Goal: Register for event/course

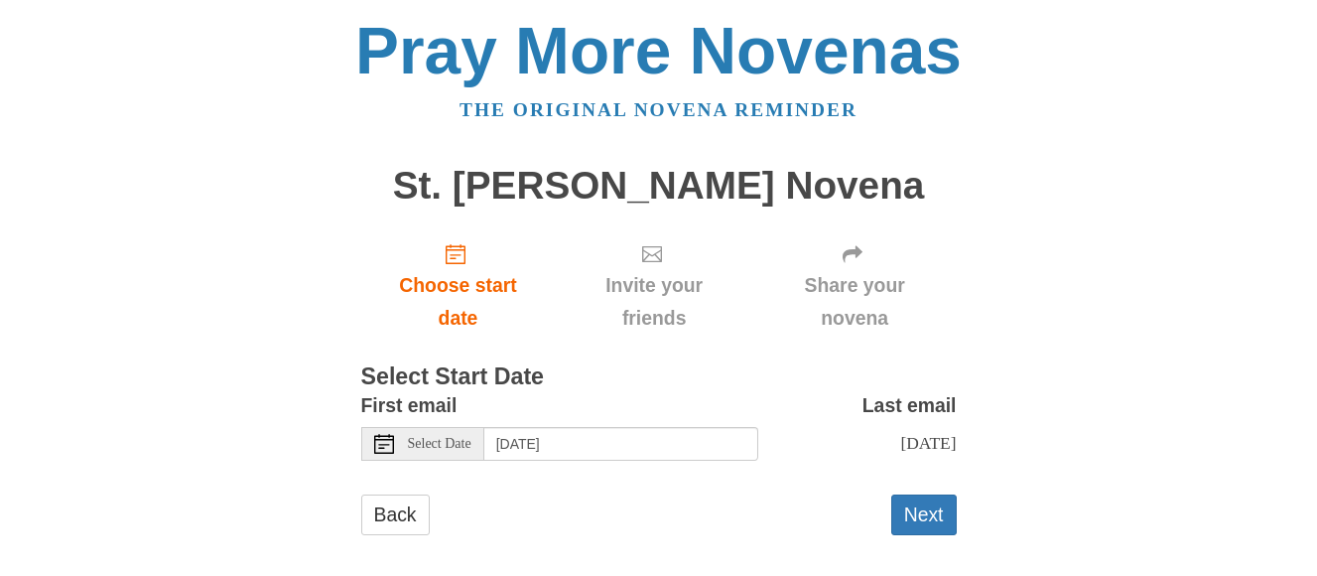
click at [380, 443] on icon at bounding box center [384, 444] width 20 height 20
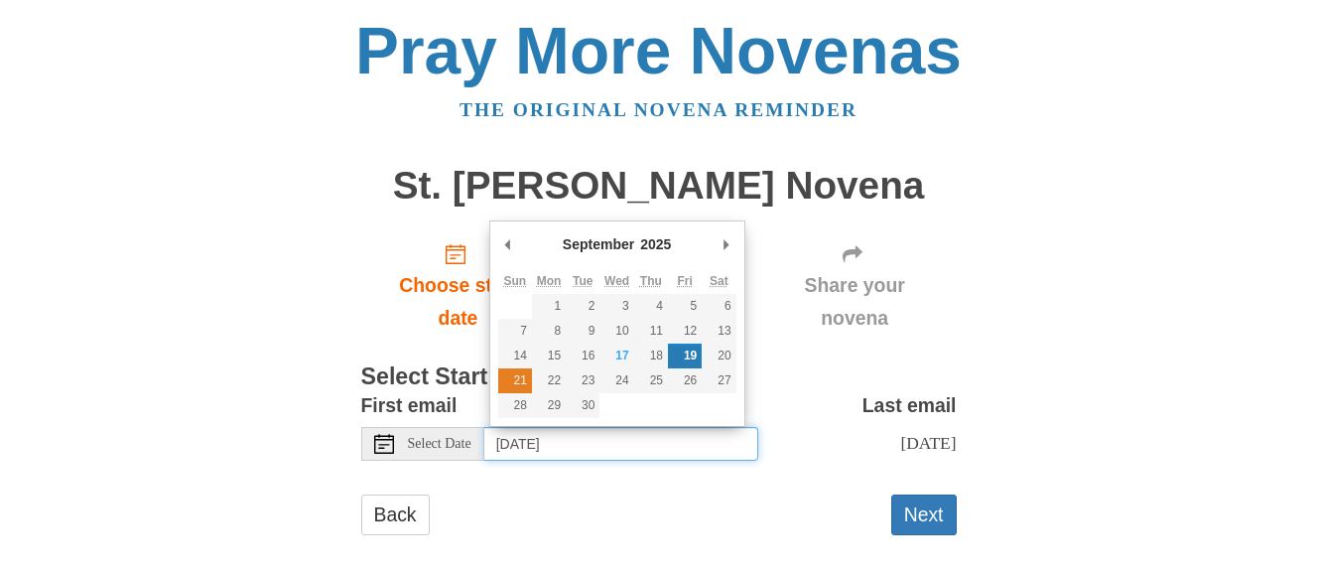
type input "[DATE]"
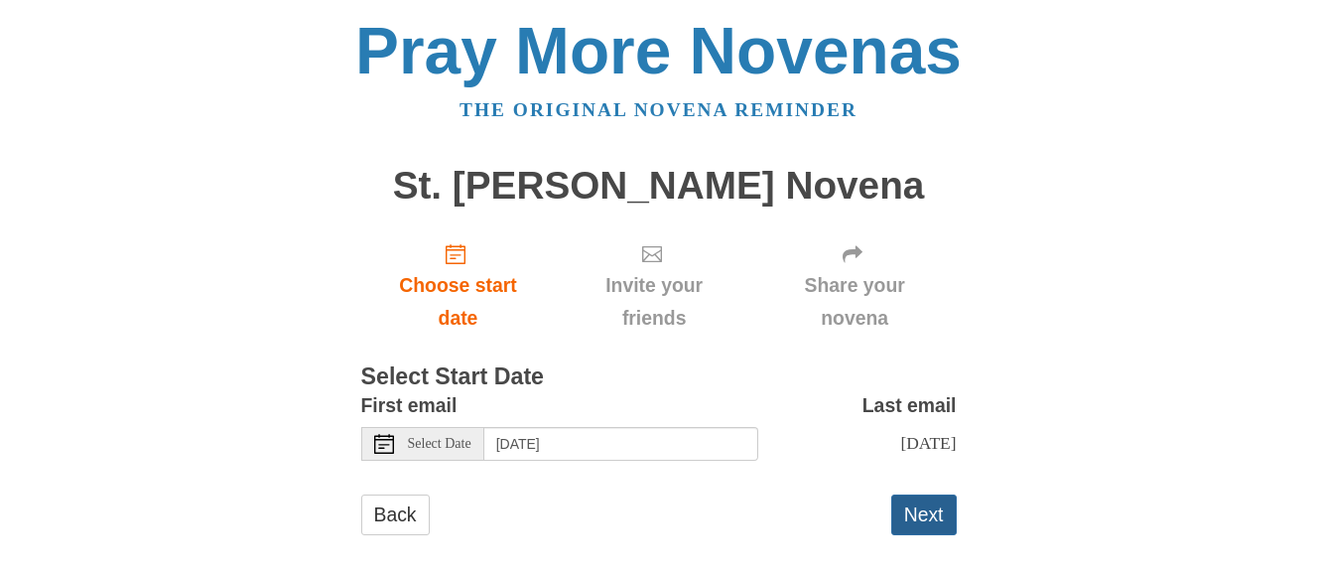
click at [944, 523] on button "Next" at bounding box center [924, 514] width 66 height 41
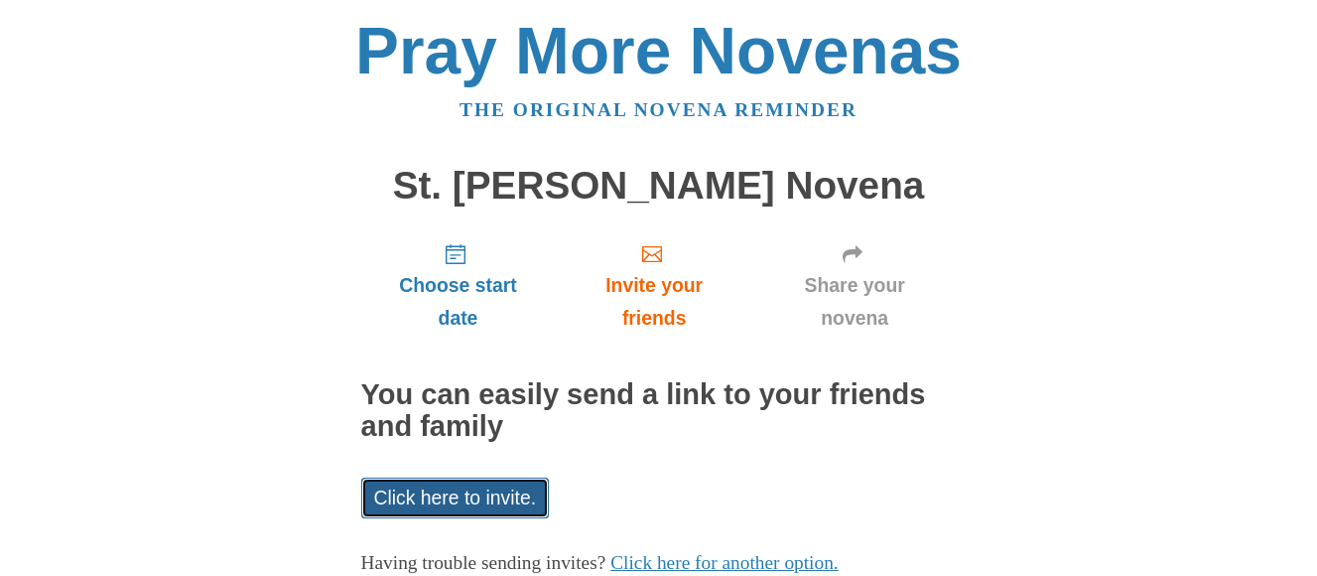
click at [470, 497] on link "Click here to invite." at bounding box center [455, 497] width 189 height 41
click at [1147, 463] on div "Pray More Novenas The original novena reminder St. Therese Novena Choose start …" at bounding box center [658, 353] width 1161 height 707
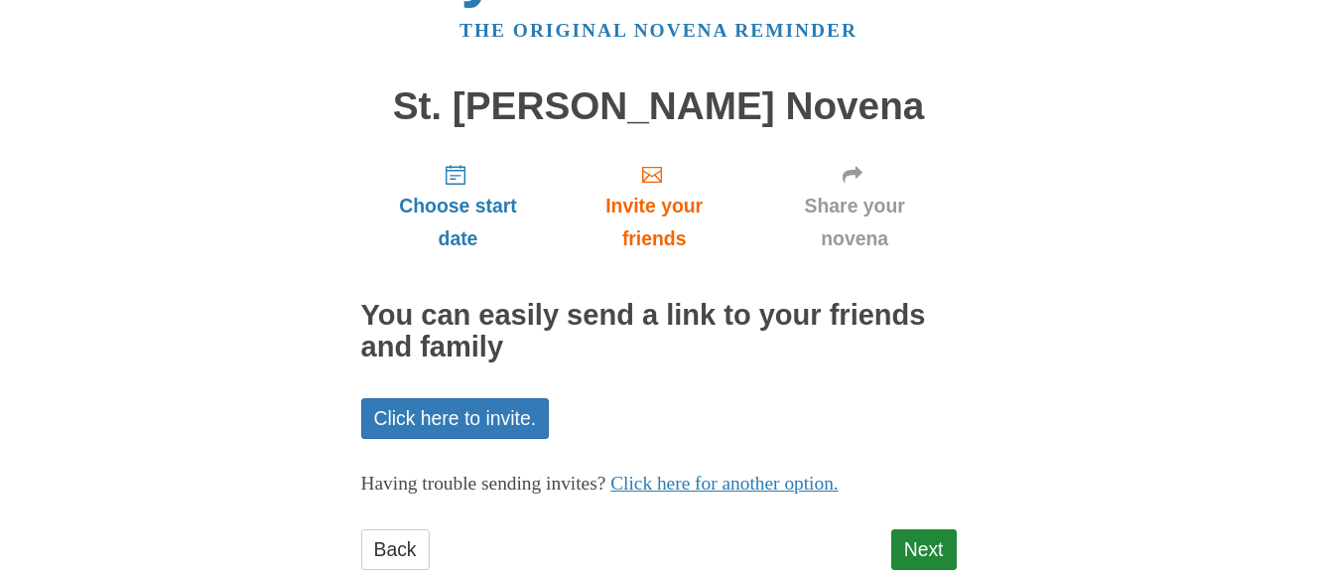
scroll to position [119, 0]
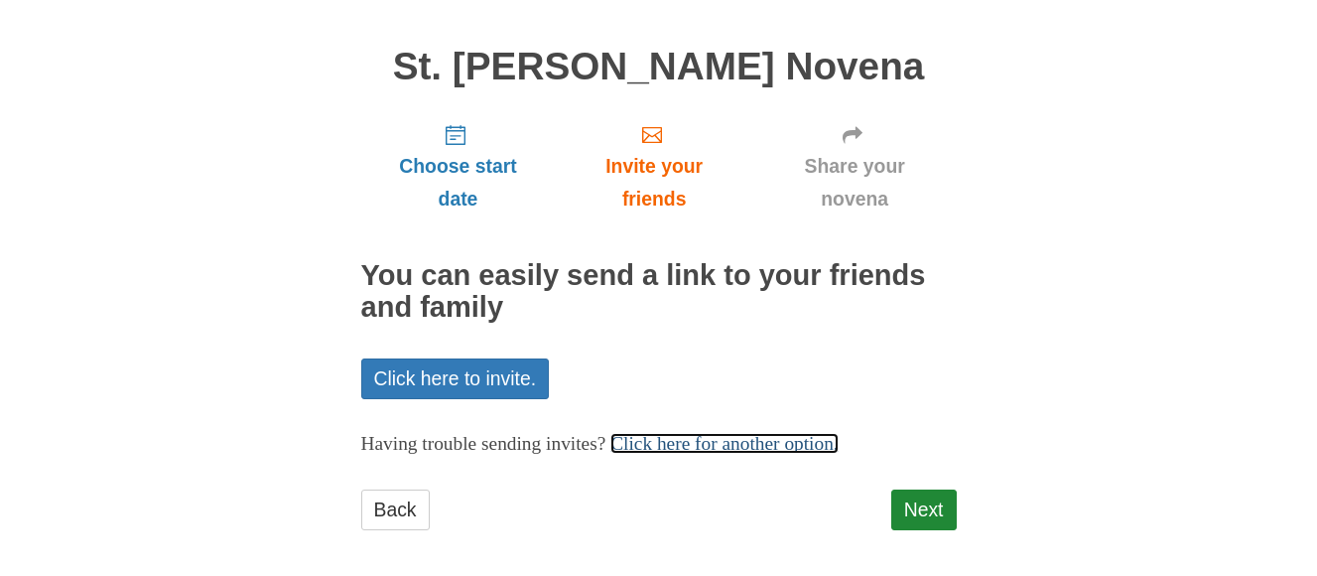
click at [710, 446] on link "Click here for another option." at bounding box center [724, 443] width 228 height 21
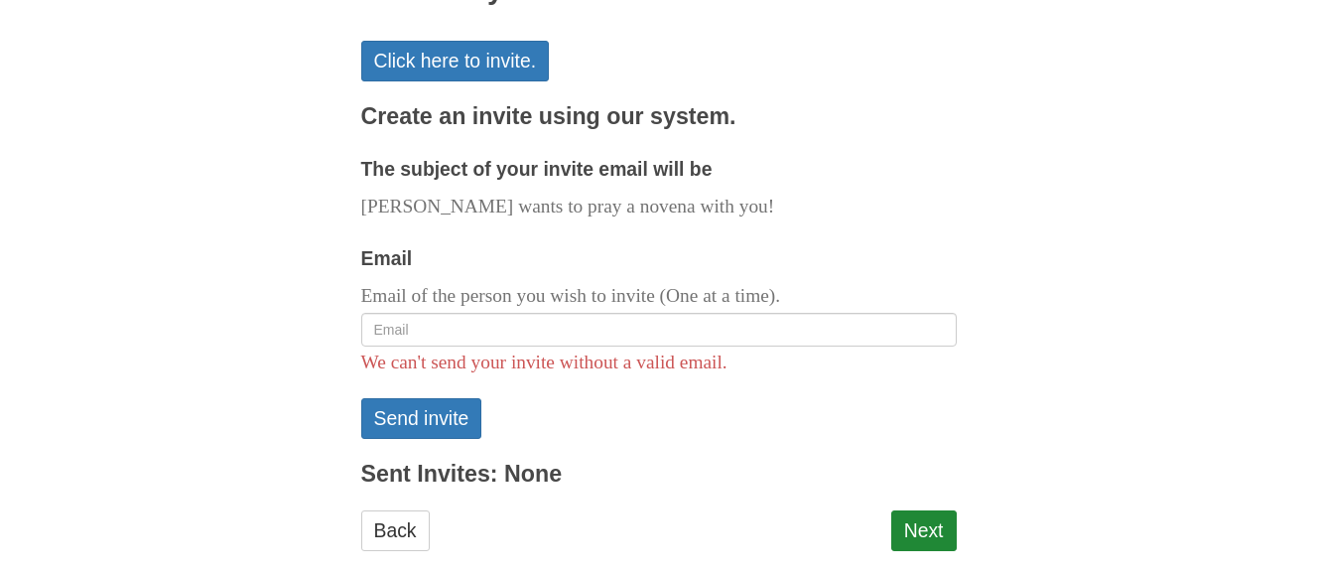
scroll to position [469, 0]
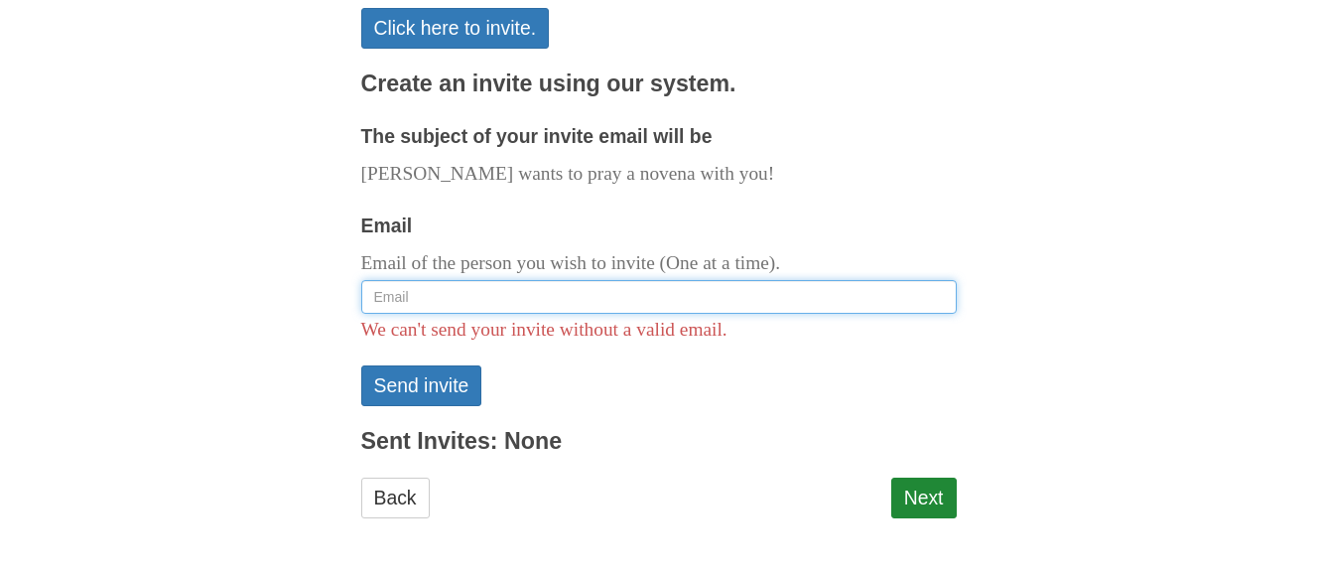
click at [376, 300] on input "Email" at bounding box center [658, 297] width 595 height 34
click at [556, 298] on input "denisemariestout@gmail.com" at bounding box center [658, 297] width 595 height 34
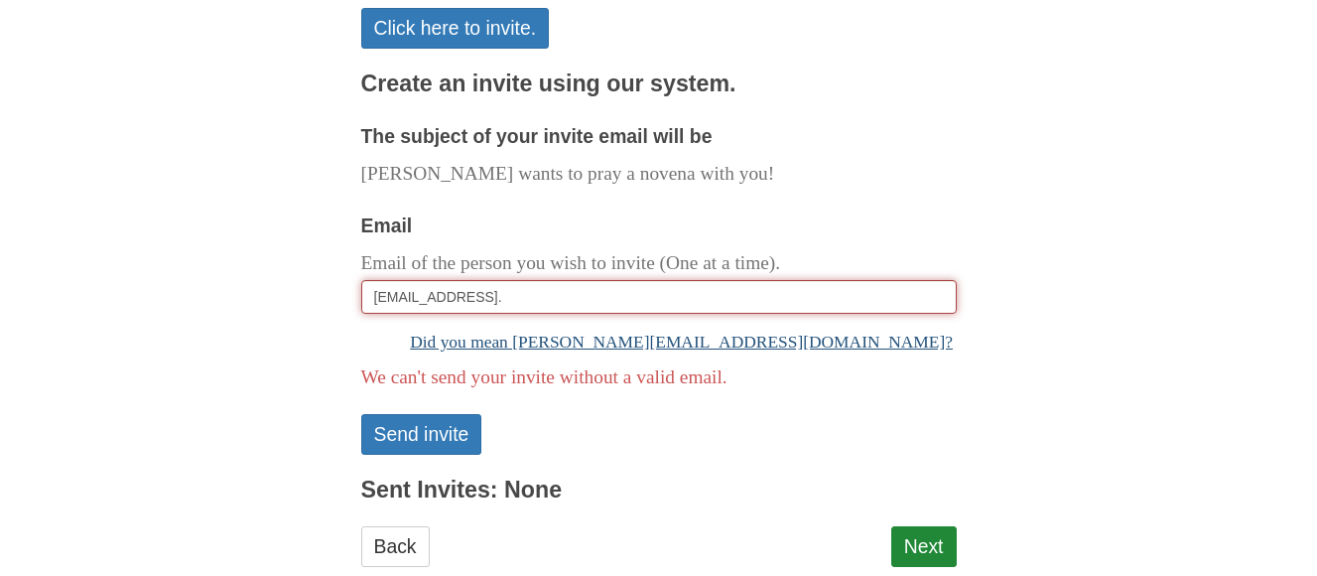
click at [886, 341] on link "Did you mean denisemariestout@gmail.com?" at bounding box center [658, 342] width 595 height 40
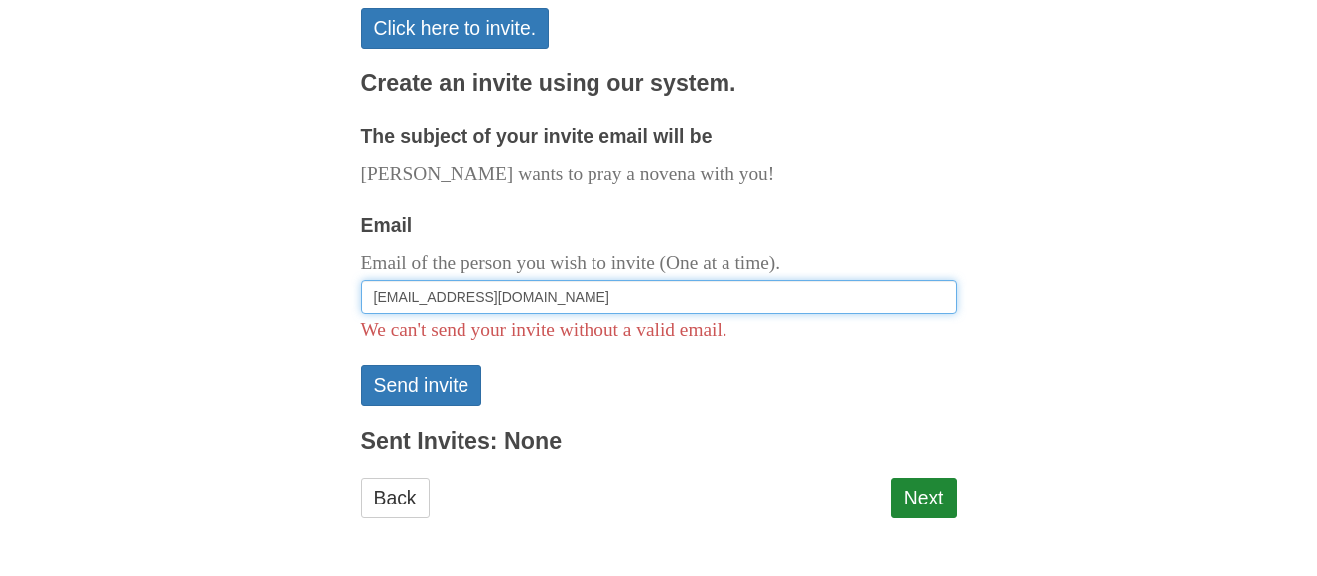
click at [554, 292] on input "denisemariestout@gmail.com" at bounding box center [658, 297] width 595 height 34
type input "d"
type input "janninesullivan6@gmail.com"
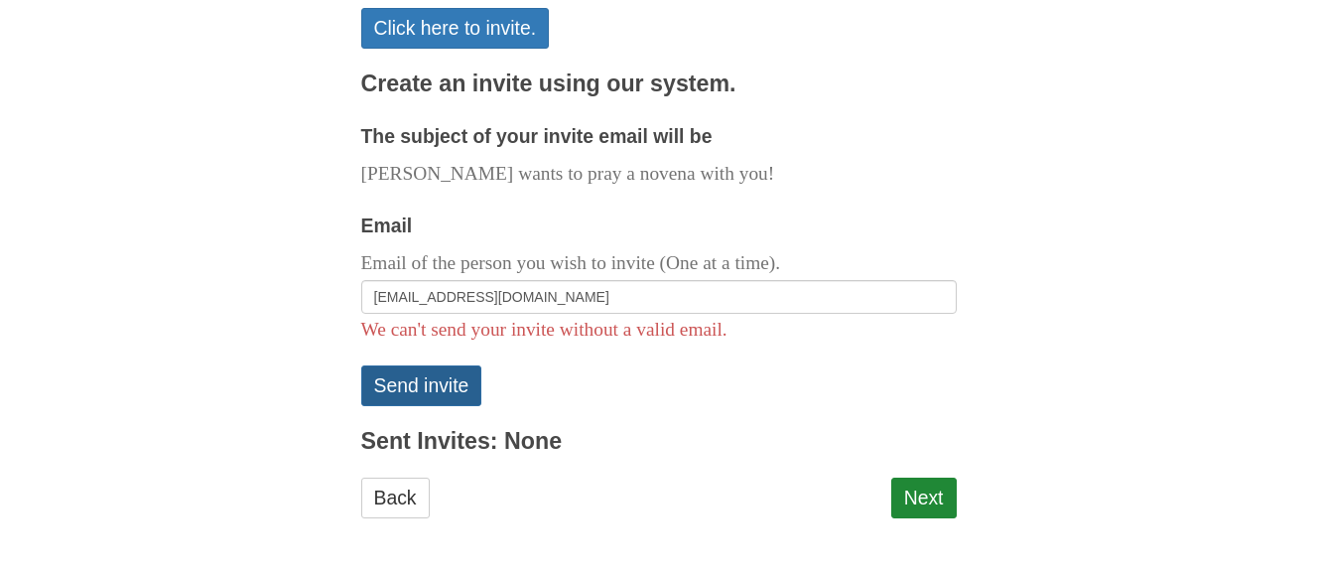
click at [440, 378] on button "Send invite" at bounding box center [421, 385] width 121 height 41
